Goal: Transaction & Acquisition: Purchase product/service

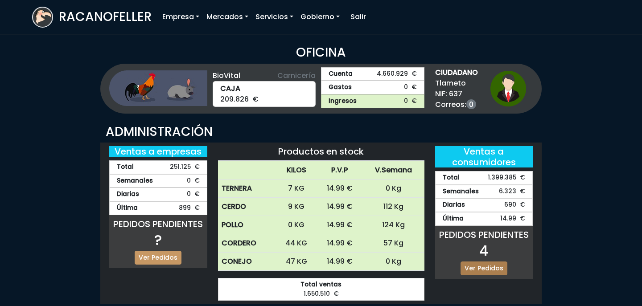
click at [475, 265] on link "Ver Pedidos" at bounding box center [484, 269] width 47 height 14
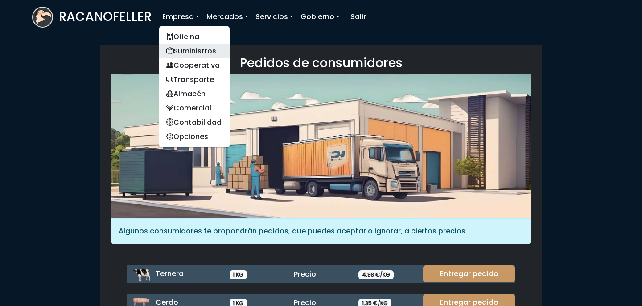
click at [194, 53] on link "Suministros" at bounding box center [194, 51] width 70 height 14
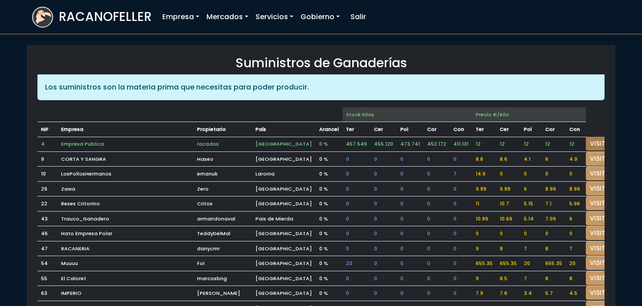
click at [586, 148] on link "VISITAR" at bounding box center [602, 144] width 32 height 14
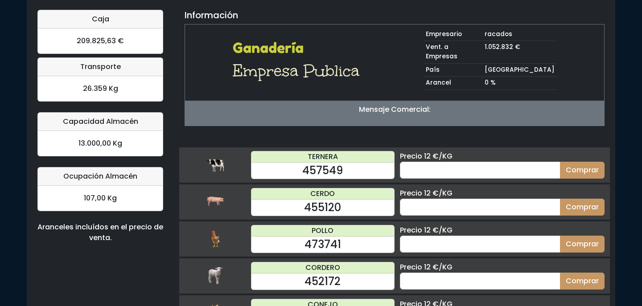
scroll to position [65, 0]
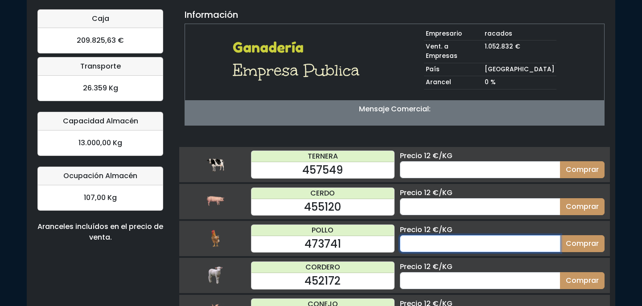
click at [481, 235] on input "number" at bounding box center [480, 243] width 161 height 17
type input "70"
click at [560, 235] on button "Comprar" at bounding box center [582, 243] width 45 height 17
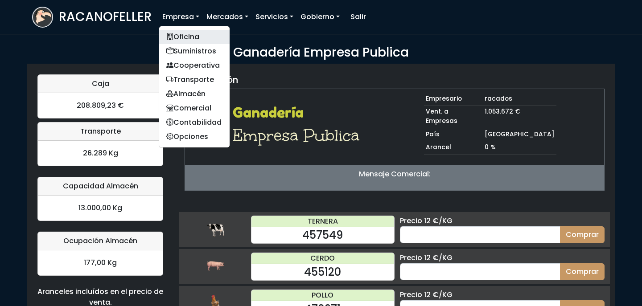
click at [181, 33] on link "Oficina" at bounding box center [194, 37] width 70 height 14
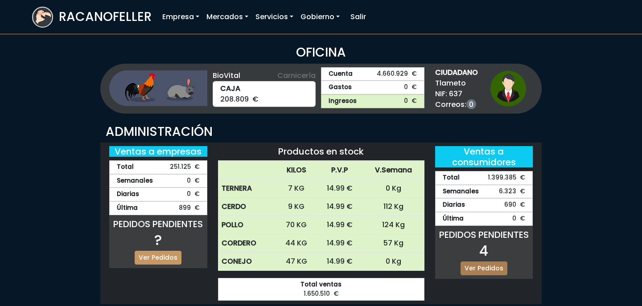
click at [489, 265] on link "Ver Pedidos" at bounding box center [484, 269] width 47 height 14
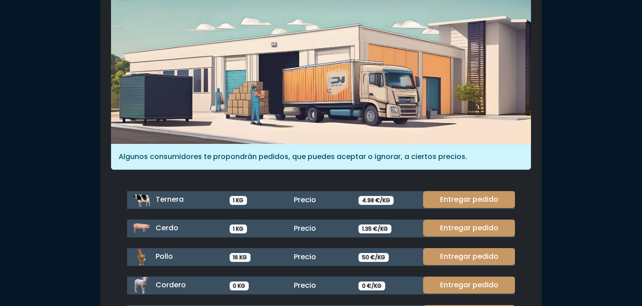
scroll to position [76, 0]
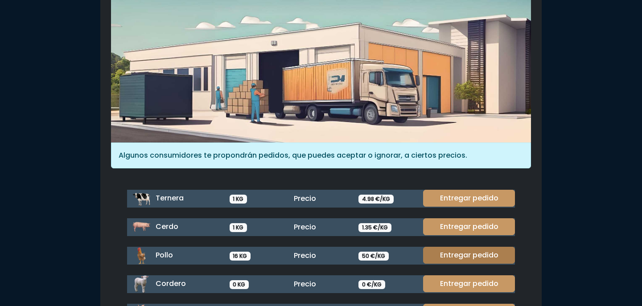
click at [485, 250] on link "Entregar pedido" at bounding box center [469, 255] width 92 height 17
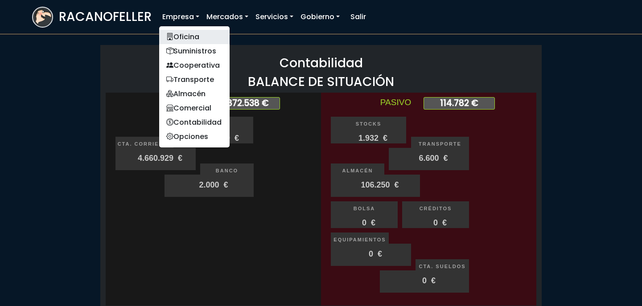
click at [192, 31] on link "Oficina" at bounding box center [194, 37] width 70 height 14
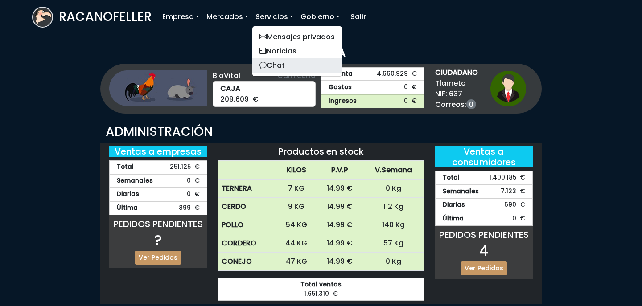
click at [272, 62] on link "Chat" at bounding box center [297, 65] width 90 height 14
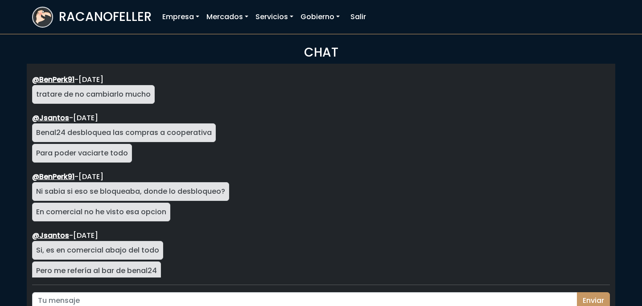
scroll to position [1589, 0]
